Goal: Information Seeking & Learning: Learn about a topic

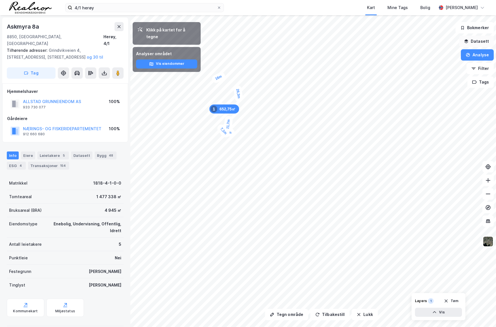
click at [475, 41] on button "Datasett" at bounding box center [476, 41] width 35 height 11
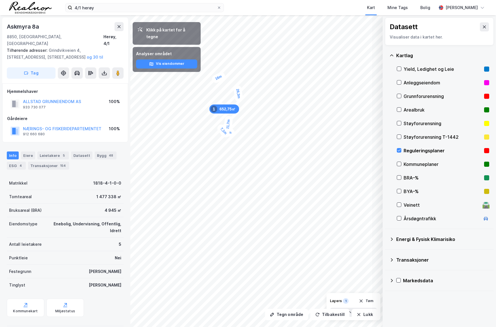
click at [423, 150] on div "Reguleringsplaner" at bounding box center [442, 150] width 78 height 7
click at [482, 24] on button at bounding box center [484, 26] width 9 height 9
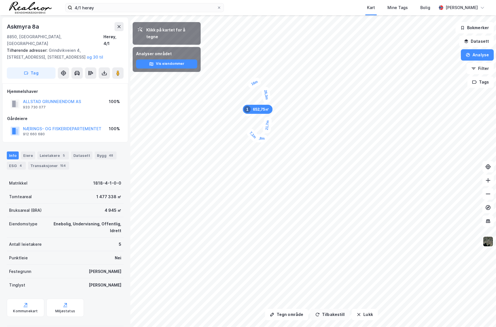
click at [337, 317] on button "Tilbakestill" at bounding box center [329, 314] width 39 height 11
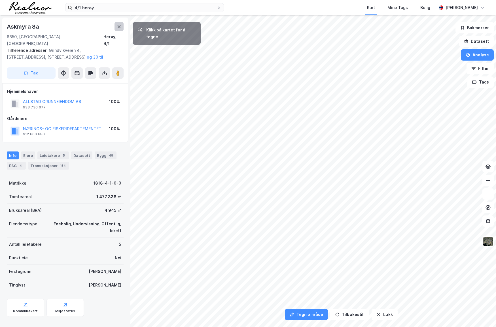
click at [121, 27] on icon at bounding box center [119, 26] width 5 height 5
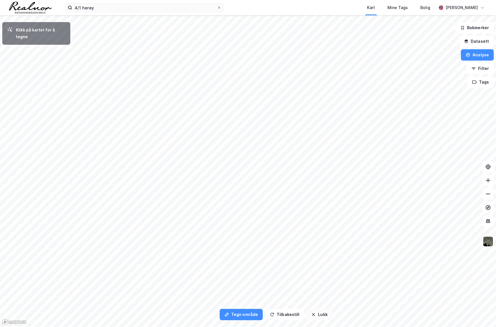
click at [324, 315] on button "Lukk" at bounding box center [319, 314] width 26 height 11
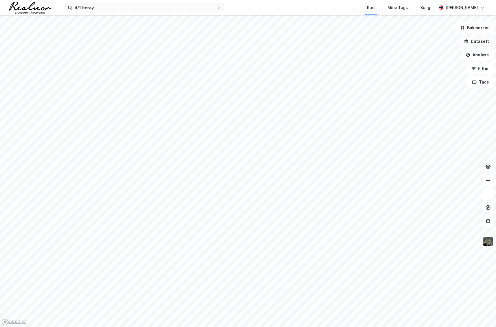
click at [486, 42] on button "Datasett" at bounding box center [476, 41] width 35 height 11
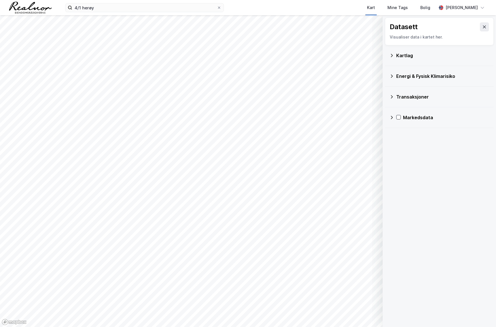
click at [442, 53] on div "Kartlag" at bounding box center [442, 55] width 93 height 7
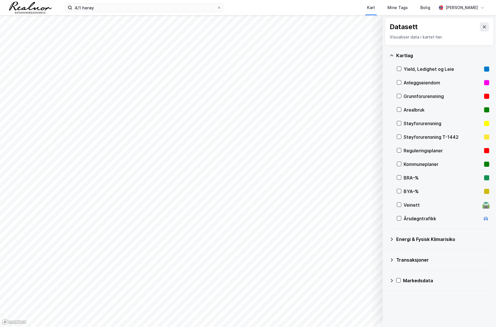
click at [423, 150] on div "Reguleringsplaner" at bounding box center [442, 150] width 78 height 7
click at [397, 149] on icon at bounding box center [399, 150] width 4 height 4
click at [399, 163] on icon at bounding box center [399, 164] width 4 height 4
click at [398, 150] on icon at bounding box center [399, 151] width 3 height 2
click at [399, 163] on icon at bounding box center [399, 164] width 4 height 4
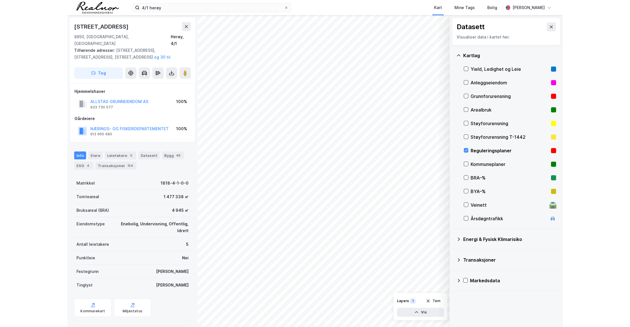
scroll to position [3, 0]
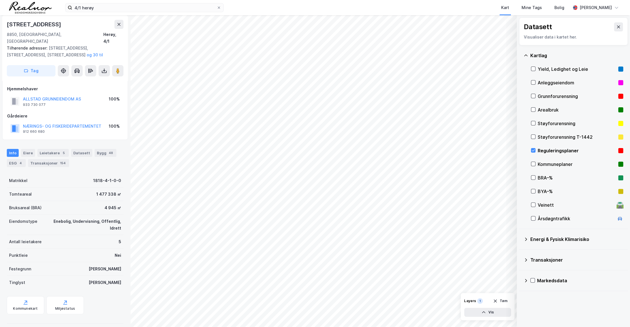
click at [402, 13] on div "Kart Mine Tags Bolig" at bounding box center [411, 7] width 320 height 15
click at [496, 150] on icon at bounding box center [534, 150] width 4 height 4
click at [496, 163] on icon at bounding box center [534, 164] width 4 height 4
